Goal: Ask a question

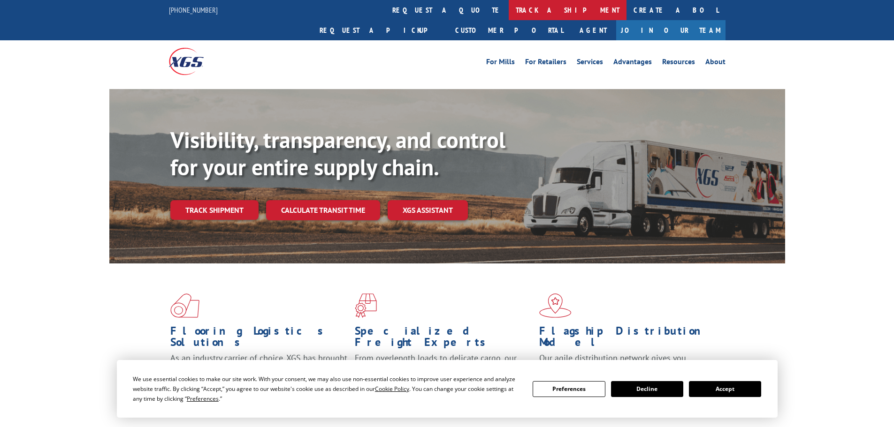
click at [509, 5] on link "track a shipment" at bounding box center [568, 10] width 118 height 20
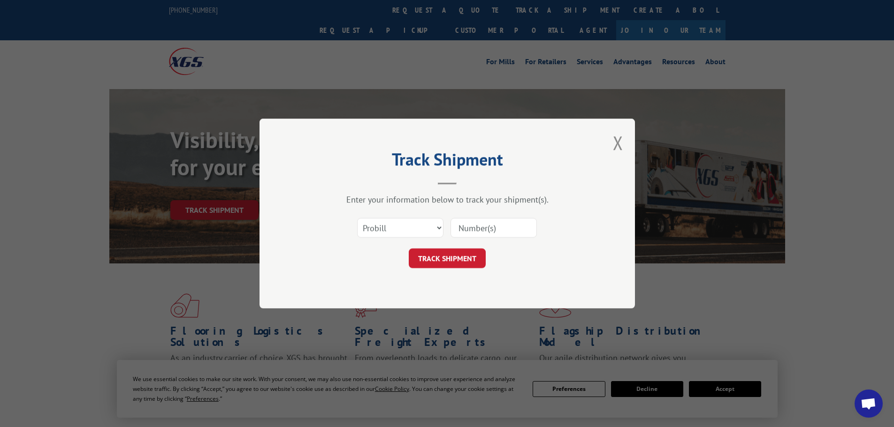
click at [489, 224] on input at bounding box center [493, 228] width 86 height 20
paste input "7042670"
type input "7042670"
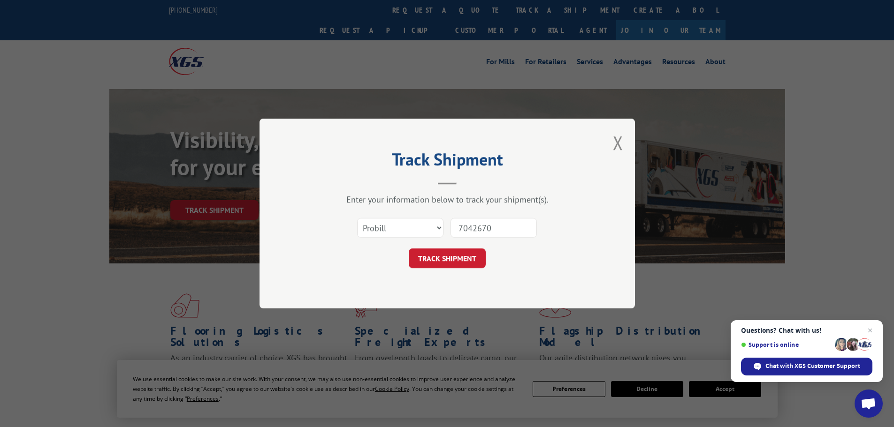
click button "TRACK SHIPMENT" at bounding box center [447, 259] width 77 height 20
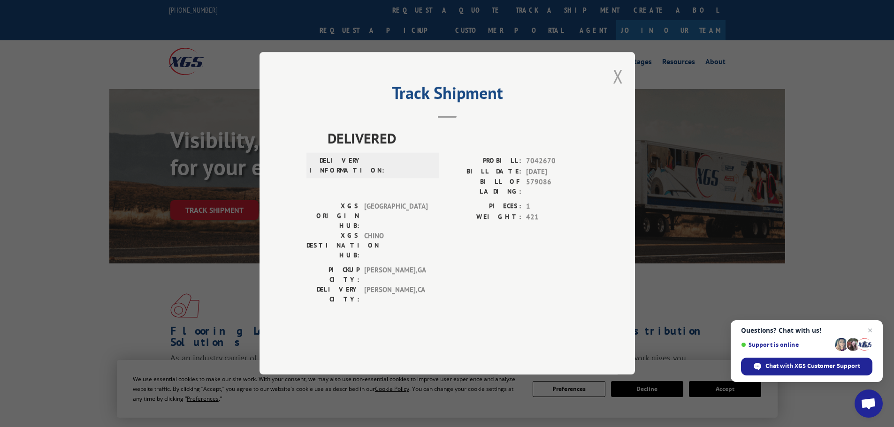
click at [617, 89] on button "Close modal" at bounding box center [618, 76] width 10 height 25
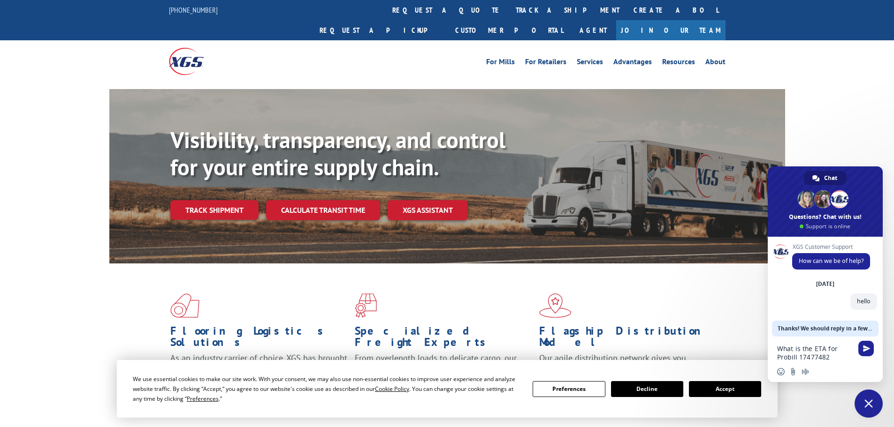
type textarea "What is the ETA for Probill 17477482 please"
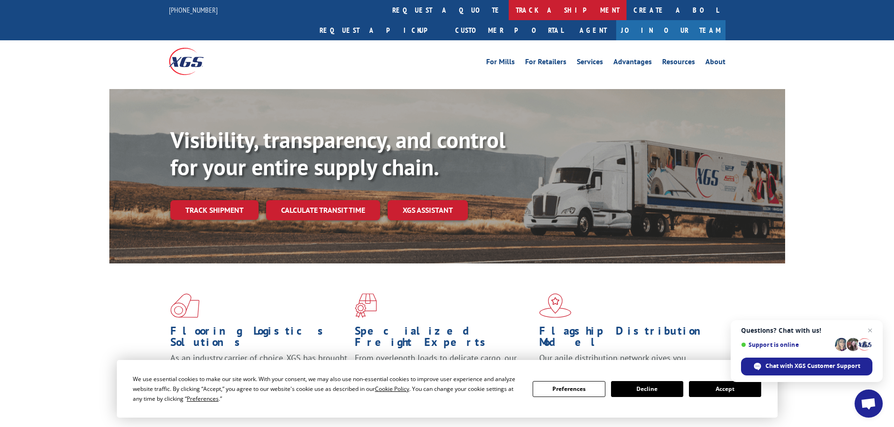
click at [509, 3] on link "track a shipment" at bounding box center [568, 10] width 118 height 20
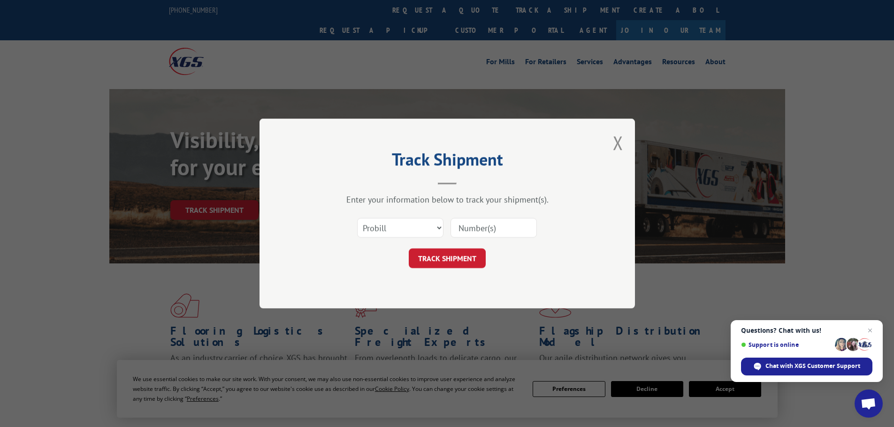
click at [495, 223] on input at bounding box center [493, 228] width 86 height 20
paste input "17477482"
type input "17477482"
click at [409, 249] on button "TRACK SHIPMENT" at bounding box center [447, 259] width 77 height 20
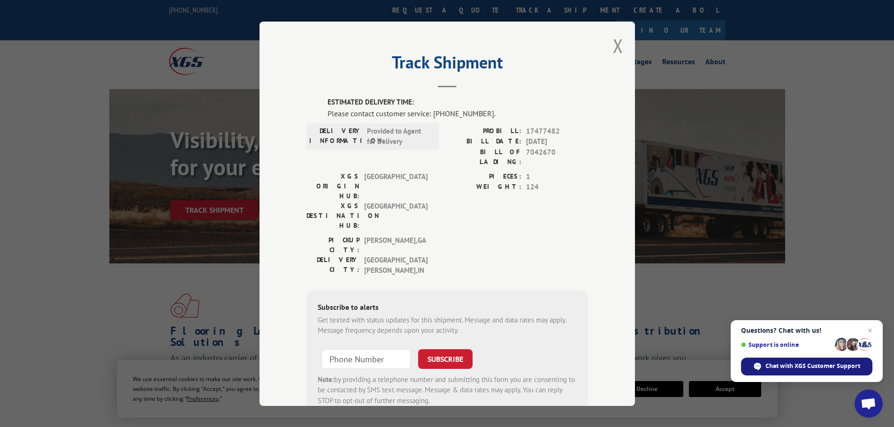
click at [806, 363] on span "Chat with XGS Customer Support" at bounding box center [812, 366] width 95 height 8
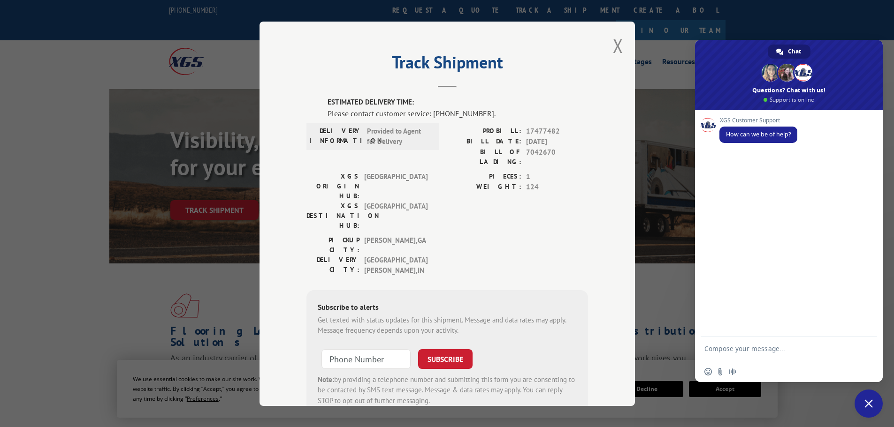
click at [754, 344] on form at bounding box center [778, 350] width 148 height 27
click at [746, 349] on textarea "Compose your message..." at bounding box center [778, 353] width 148 height 17
type textarea "hello"
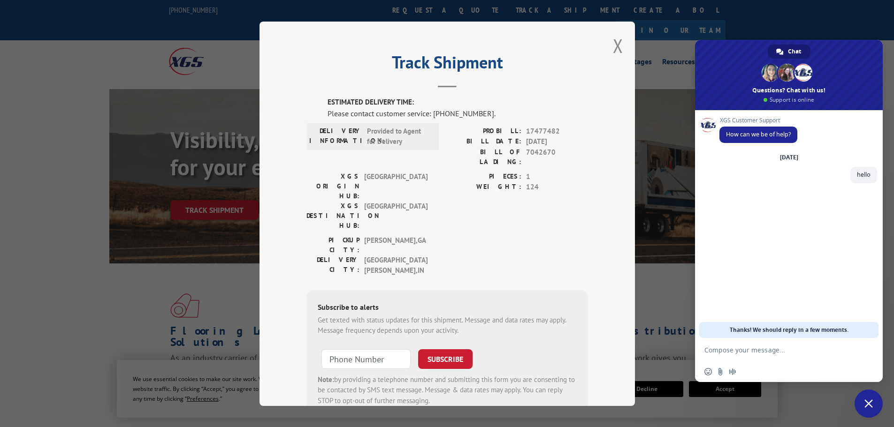
click at [769, 350] on textarea "Compose your message..." at bounding box center [778, 350] width 148 height 8
paste textarea "17477482"
click at [763, 350] on textarea "What is the ETA for 17477482" at bounding box center [778, 350] width 148 height 8
click at [822, 350] on textarea "What is the ETA for Probill 17477482" at bounding box center [778, 350] width 148 height 8
type textarea "What is the ETA for Probill 17477482 please"
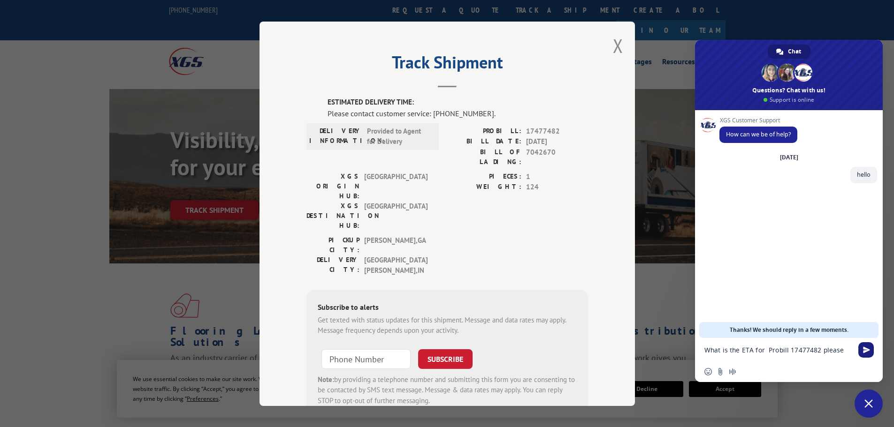
click at [868, 352] on span "Send" at bounding box center [866, 350] width 7 height 7
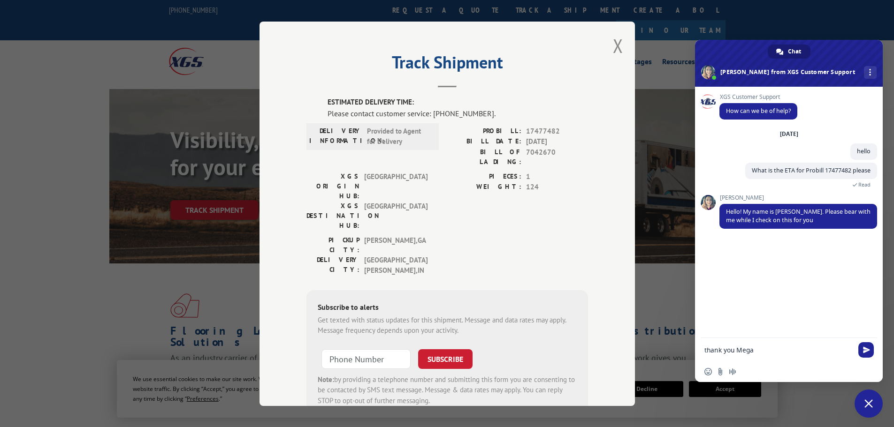
type textarea "thank you Megan"
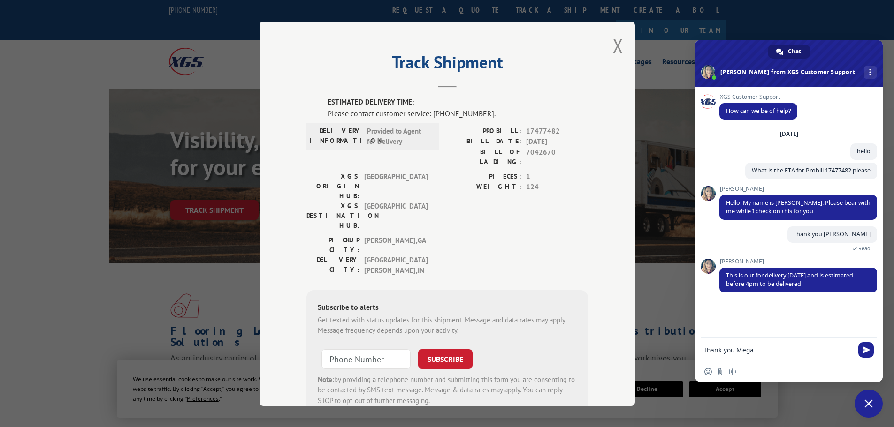
type textarea "thank you Megan"
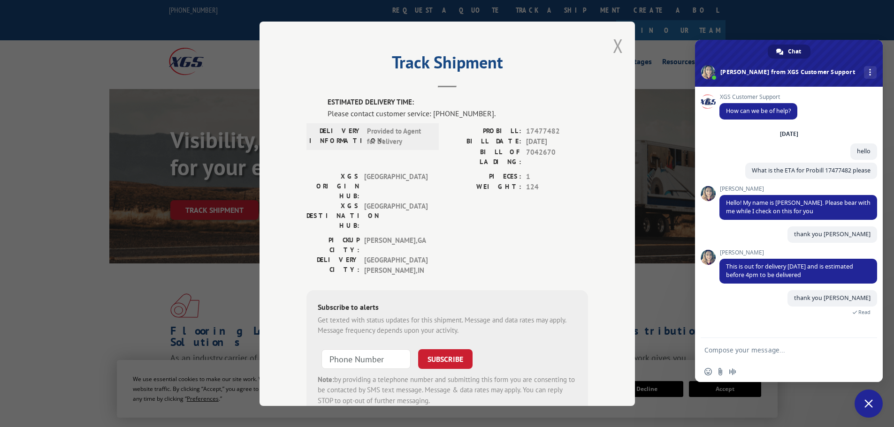
click at [616, 43] on button "Close modal" at bounding box center [618, 45] width 10 height 25
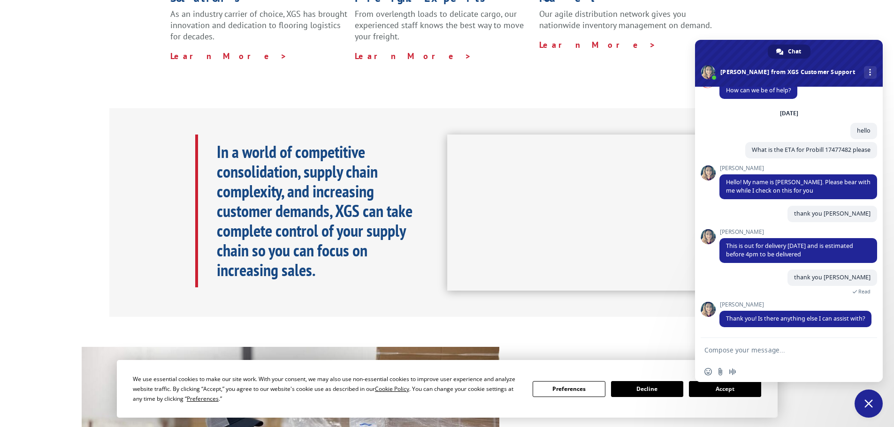
scroll to position [374, 0]
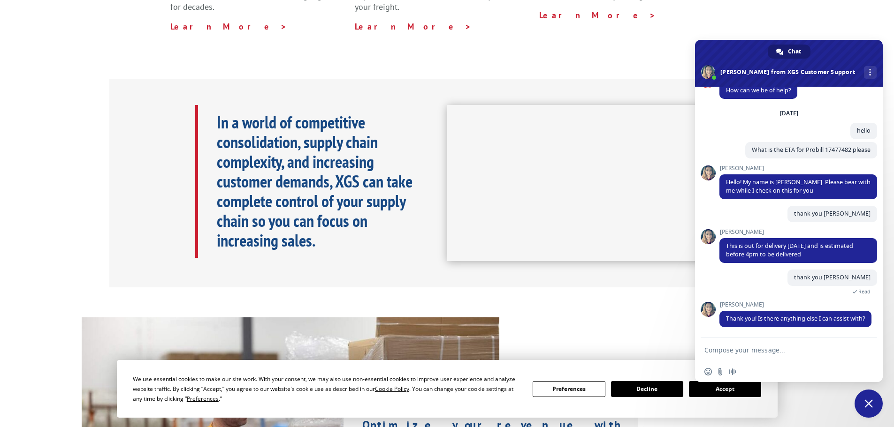
click at [782, 348] on textarea "Compose your message..." at bounding box center [778, 350] width 148 height 8
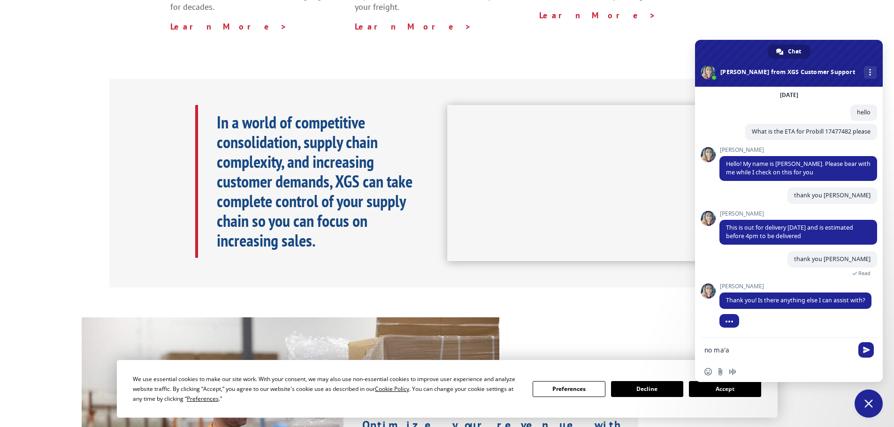
type textarea "no ma'am"
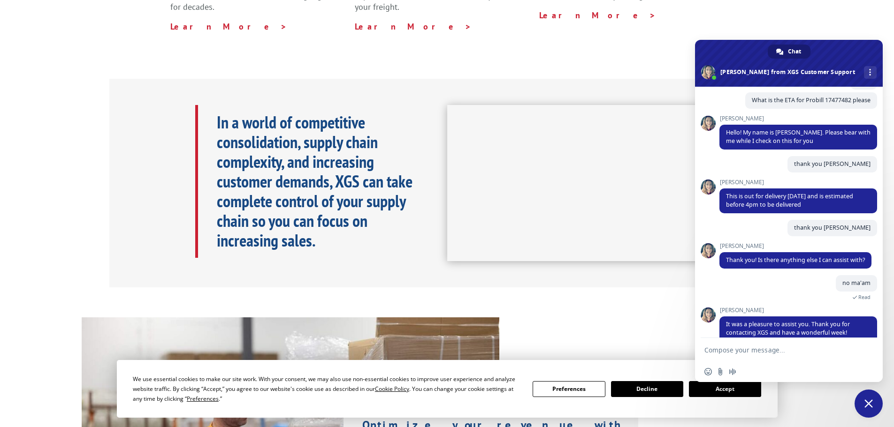
scroll to position [118, 0]
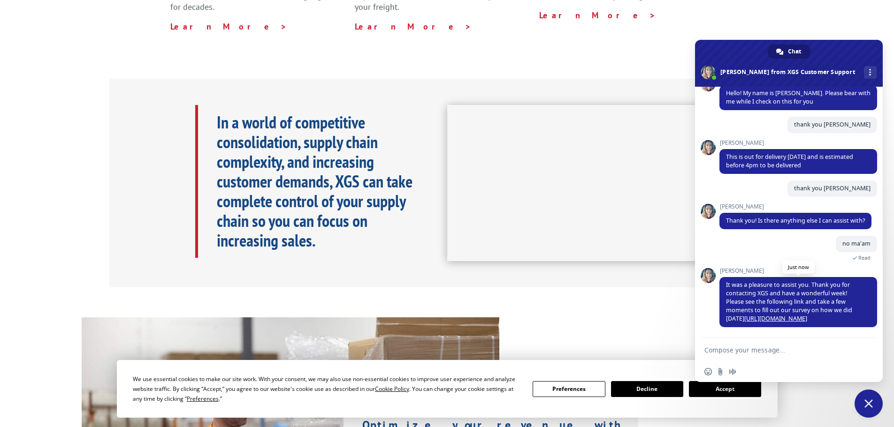
click at [790, 317] on link "https://www.xgsi.com/survey" at bounding box center [775, 319] width 63 height 8
click at [865, 400] on span "Close chat" at bounding box center [868, 404] width 8 height 8
